Goal: Transaction & Acquisition: Purchase product/service

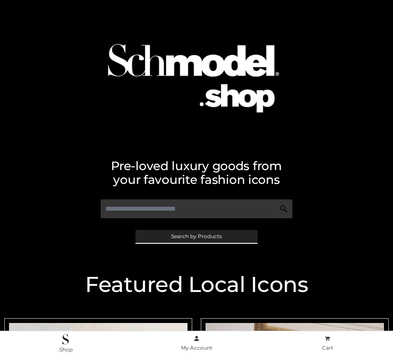
click at [196, 236] on span "Search by Products" at bounding box center [196, 236] width 51 height 5
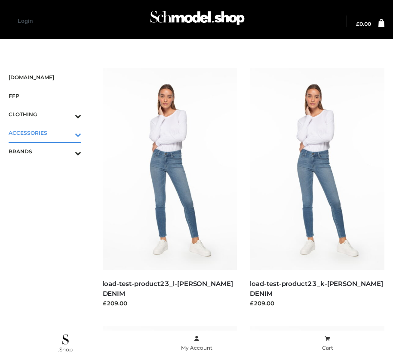
click at [66, 133] on icon "Toggle Submenu" at bounding box center [33, 135] width 96 height 10
click at [49, 151] on span "BAGS" at bounding box center [49, 151] width 64 height 10
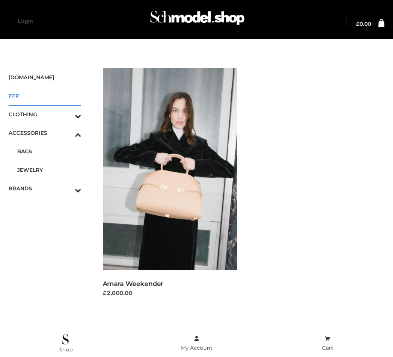
click at [45, 96] on span "FFP" at bounding box center [45, 96] width 73 height 10
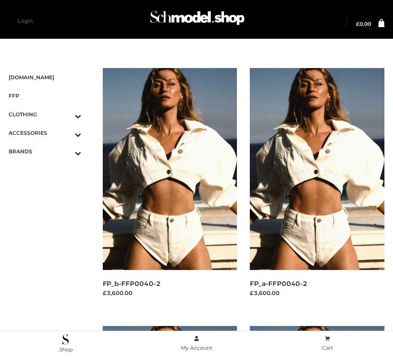
scroll to position [1041, 0]
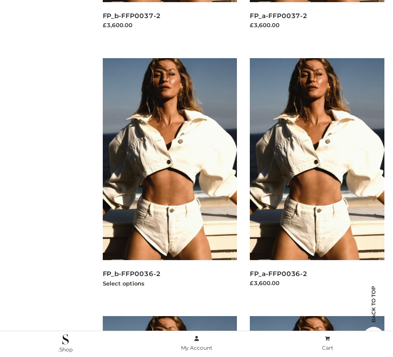
click at [170, 178] on img at bounding box center [170, 159] width 135 height 202
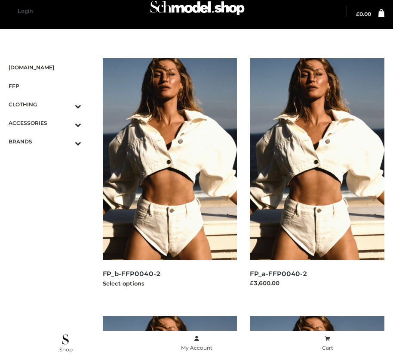
click at [170, 178] on img at bounding box center [170, 159] width 135 height 202
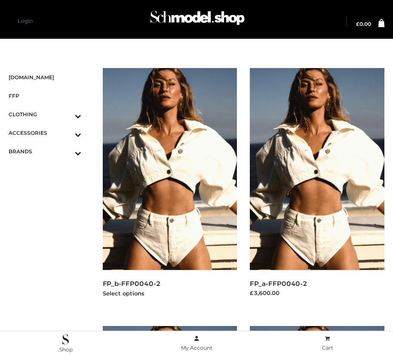
scroll to position [1299, 0]
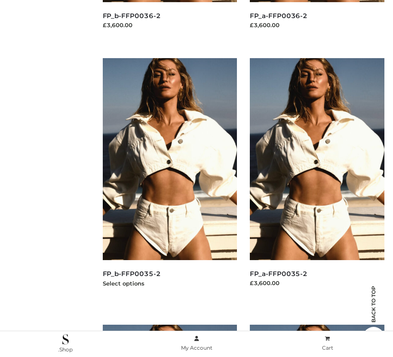
click at [170, 178] on img at bounding box center [170, 159] width 135 height 202
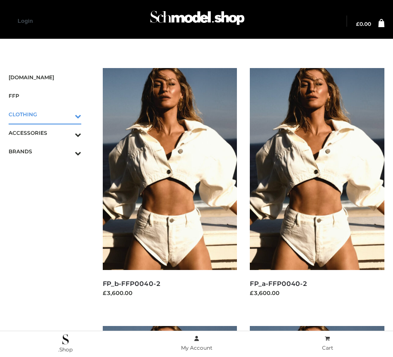
click at [66, 114] on icon "Toggle Submenu" at bounding box center [33, 116] width 96 height 10
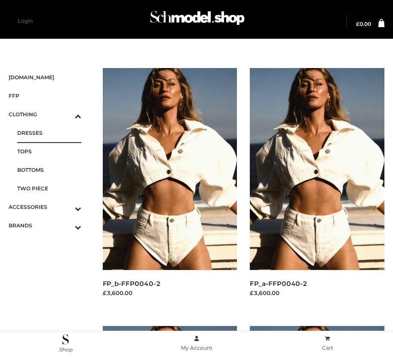
click at [49, 133] on span "DRESSES" at bounding box center [49, 133] width 64 height 10
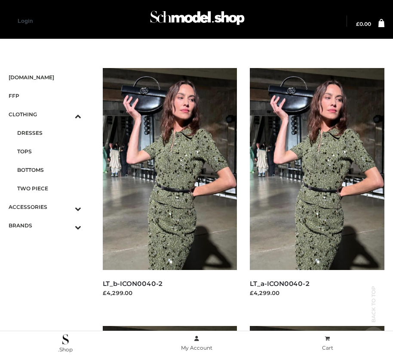
scroll to position [1299, 0]
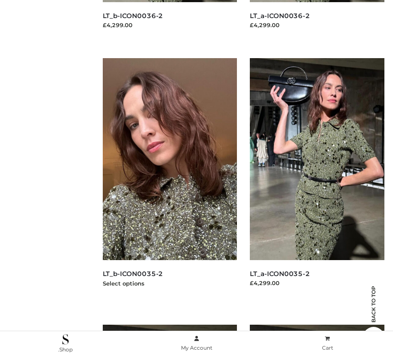
click at [170, 178] on img at bounding box center [170, 159] width 135 height 202
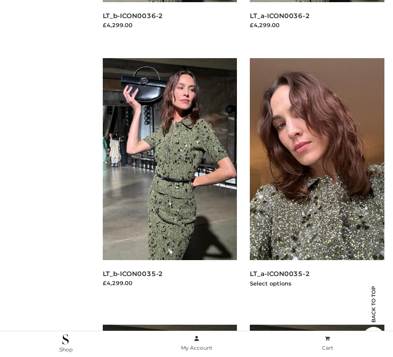
click at [317, 178] on img at bounding box center [317, 159] width 135 height 202
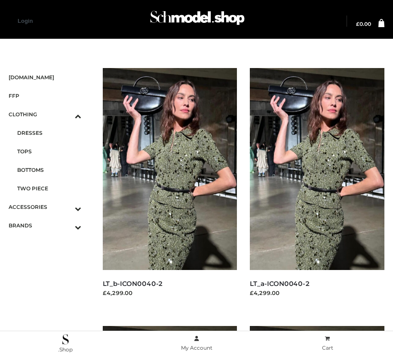
scroll to position [268, 0]
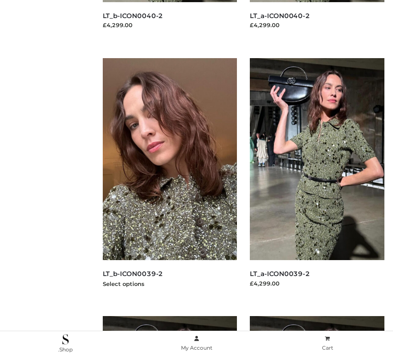
click at [170, 178] on img at bounding box center [170, 159] width 135 height 202
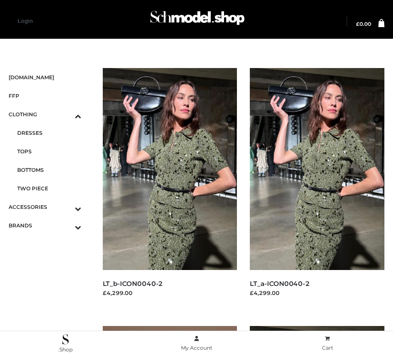
scroll to position [1041, 0]
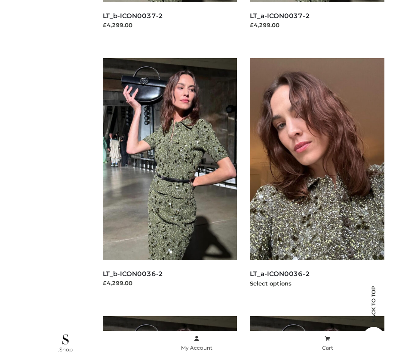
click at [317, 178] on img at bounding box center [317, 159] width 135 height 202
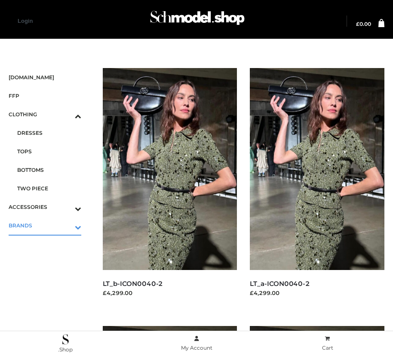
click at [66, 225] on icon "Toggle Submenu" at bounding box center [33, 227] width 96 height 10
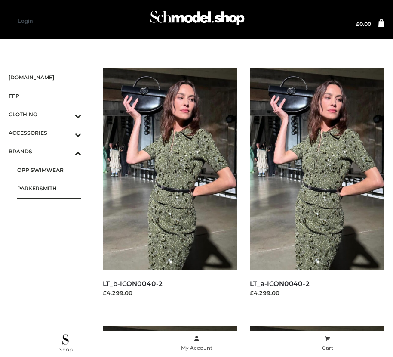
click at [49, 188] on span "PARKERSMITH" at bounding box center [49, 188] width 64 height 10
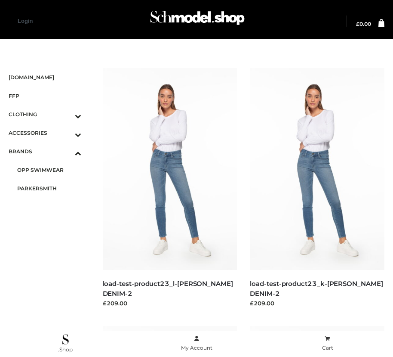
scroll to position [10, 0]
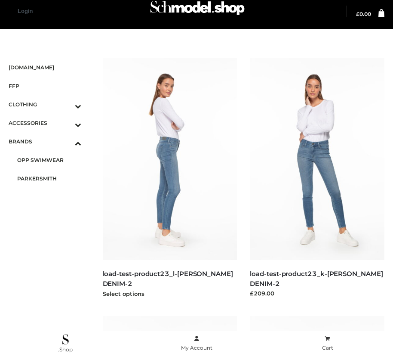
click at [170, 178] on img at bounding box center [170, 159] width 135 height 202
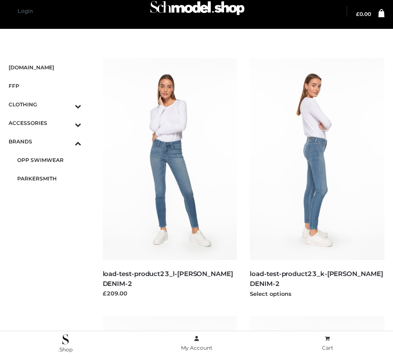
click at [317, 178] on img at bounding box center [317, 159] width 135 height 202
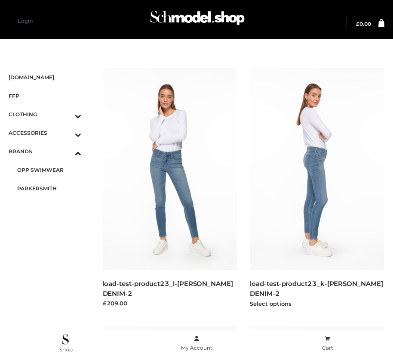
scroll to position [525, 0]
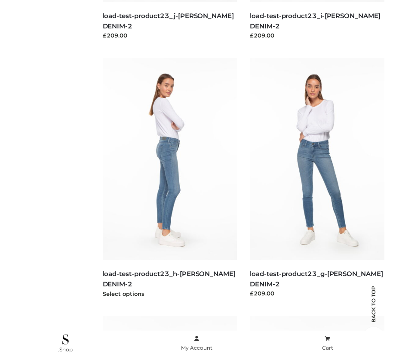
click at [170, 178] on img at bounding box center [170, 159] width 135 height 202
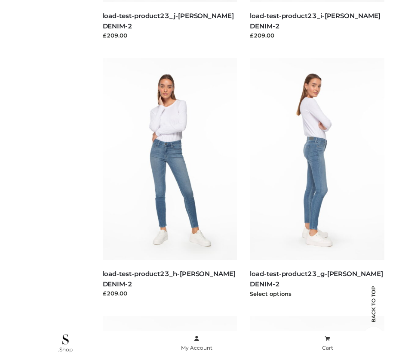
click at [317, 178] on img at bounding box center [317, 159] width 135 height 202
